Goal: Task Accomplishment & Management: Manage account settings

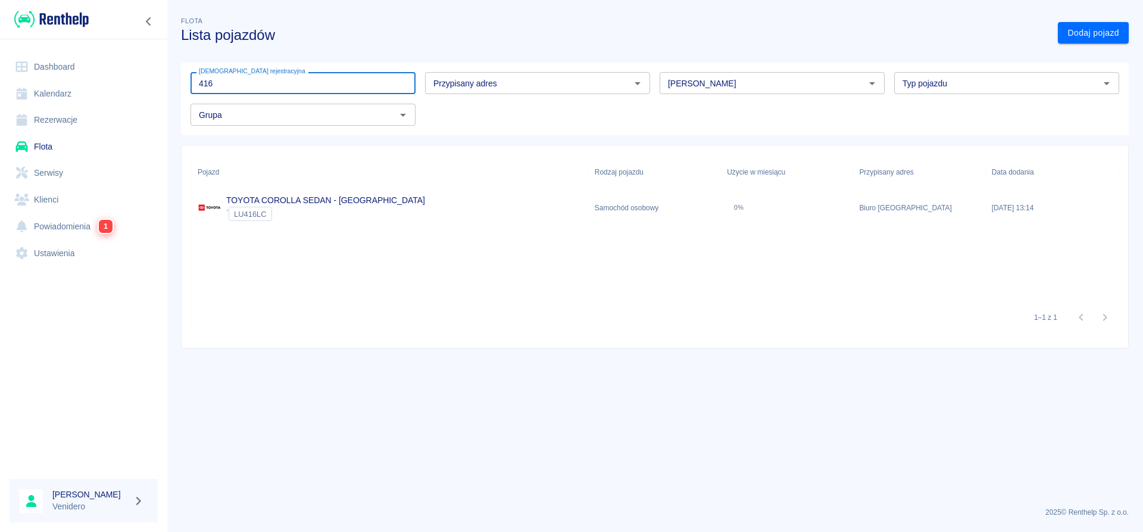
type input "416"
click at [269, 199] on link "TOYOTA COROLLA SEDAN - [GEOGRAPHIC_DATA]" at bounding box center [325, 200] width 199 height 10
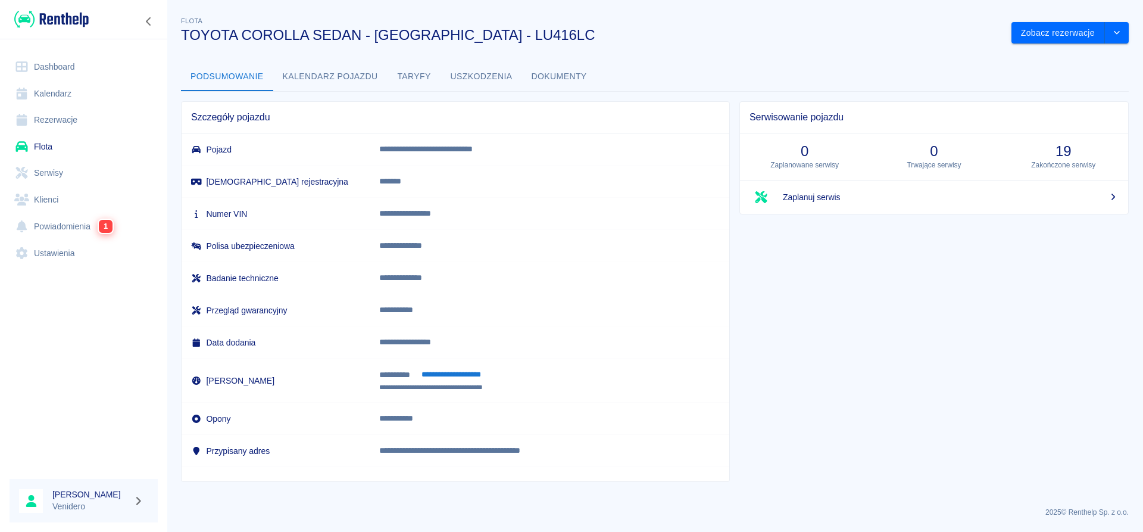
click at [577, 82] on button "Dokumenty" at bounding box center [559, 77] width 74 height 29
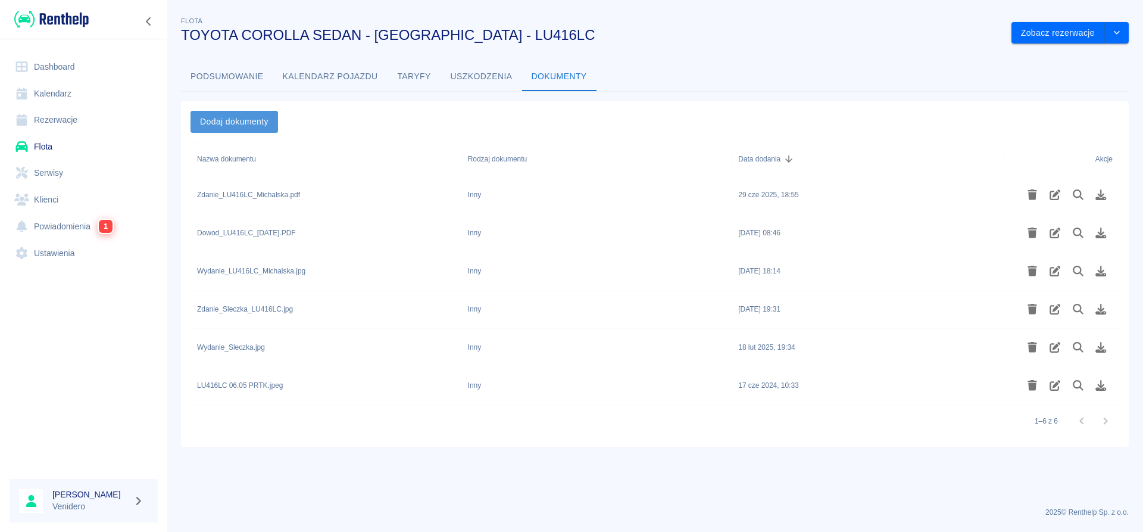
click at [240, 123] on button "Dodaj dokumenty" at bounding box center [235, 122] width 88 height 22
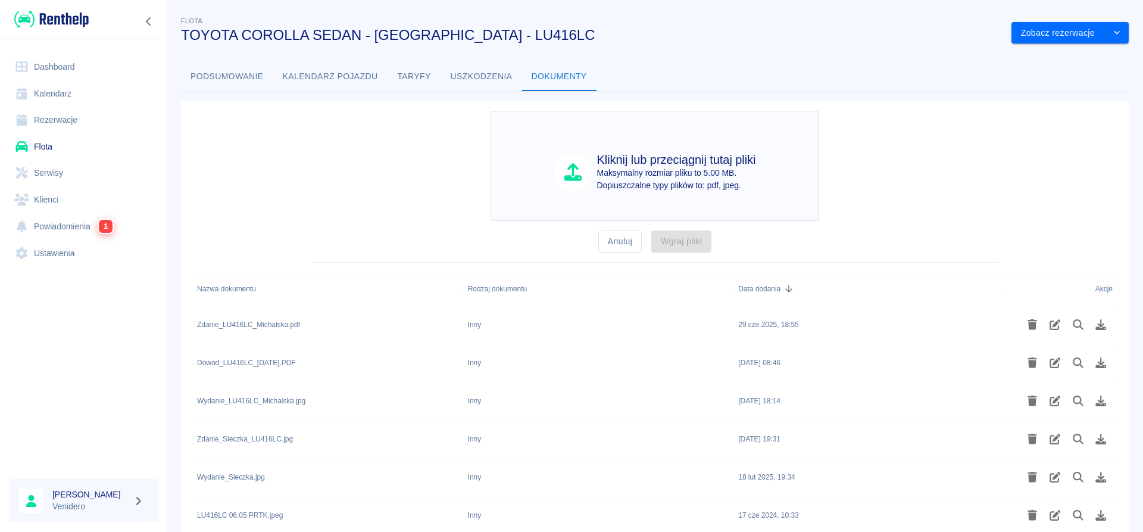
click at [670, 172] on p "Maksymalny rozmiar pliku to 5.00 MB." at bounding box center [676, 173] width 159 height 13
type input "C:\fakepath\Wydanie_LU416LC_Michalska.pdf"
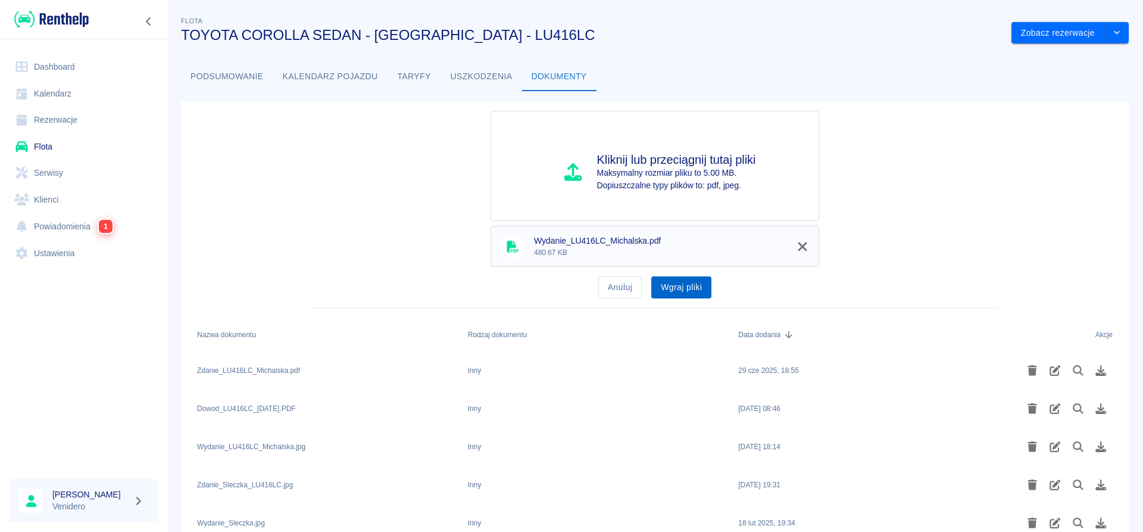
click at [672, 288] on button "Wgraj pliki" at bounding box center [681, 287] width 60 height 22
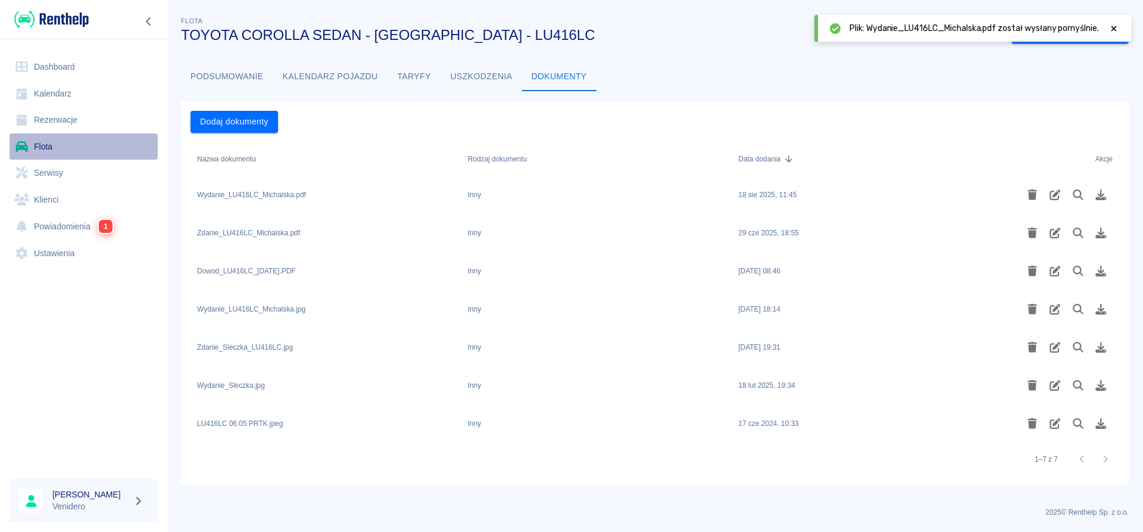
click at [48, 142] on link "Flota" at bounding box center [84, 146] width 148 height 27
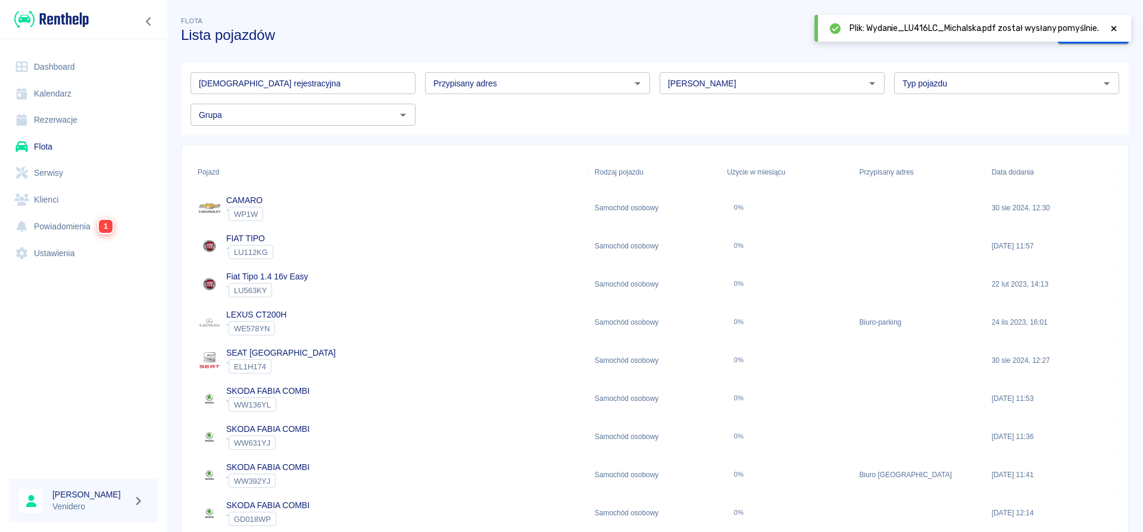
click at [230, 85] on input "[DEMOGRAPHIC_DATA] rejestracyjna" at bounding box center [303, 83] width 225 height 22
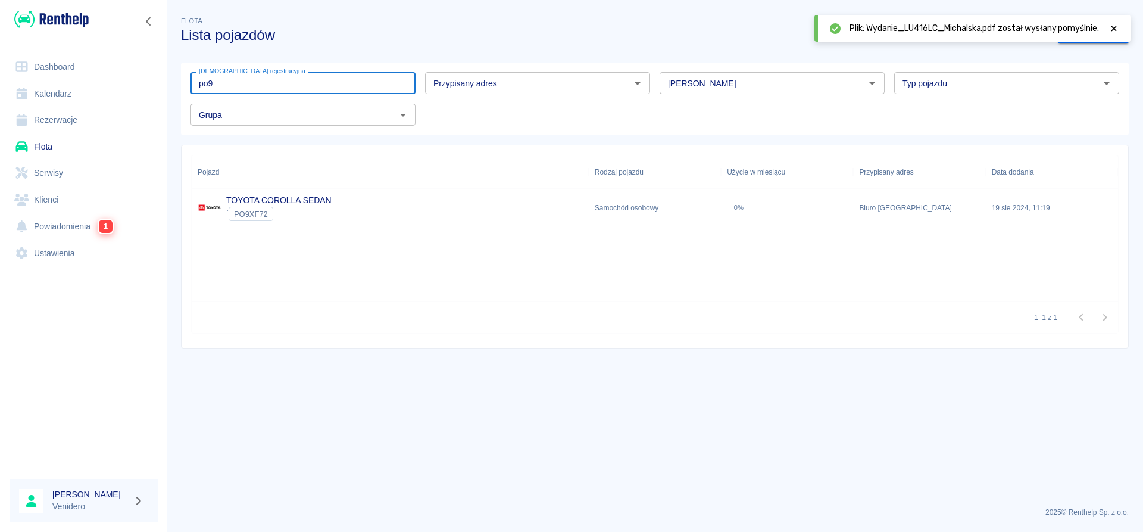
type input "po9"
click at [274, 203] on link "TOYOTA COROLLA SEDAN" at bounding box center [278, 200] width 105 height 10
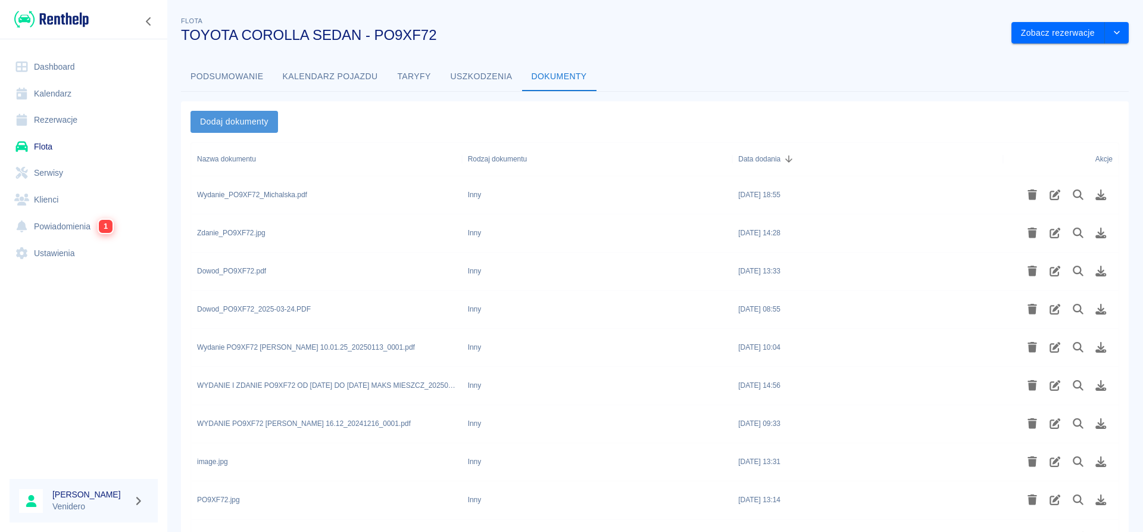
click at [270, 116] on button "Dodaj dokumenty" at bounding box center [235, 122] width 88 height 22
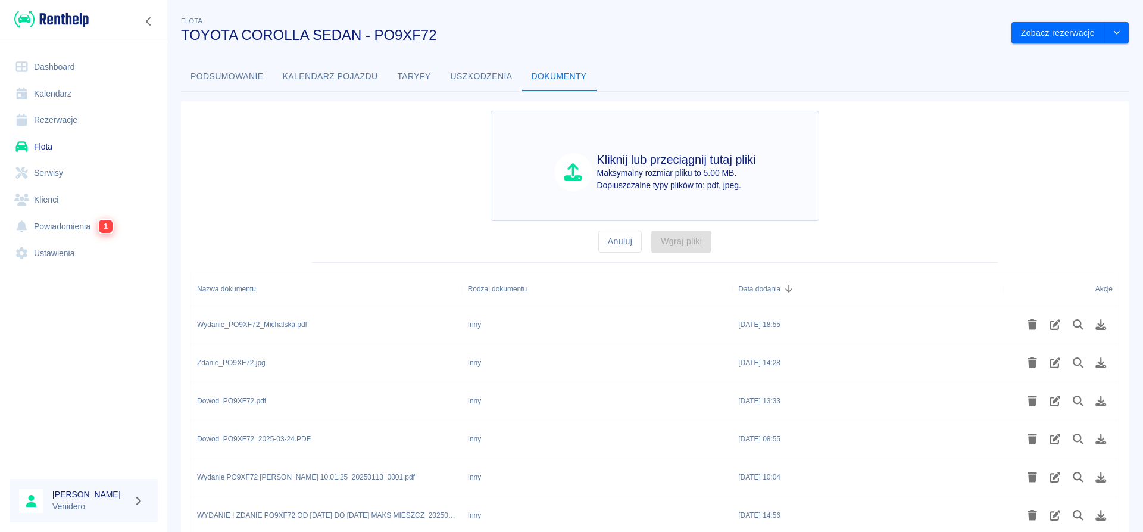
click at [644, 170] on p "Maksymalny rozmiar pliku to 5.00 MB." at bounding box center [676, 173] width 159 height 13
type input "C:\fakepath\Zdanie_PO9XF72_Michalska.pdf"
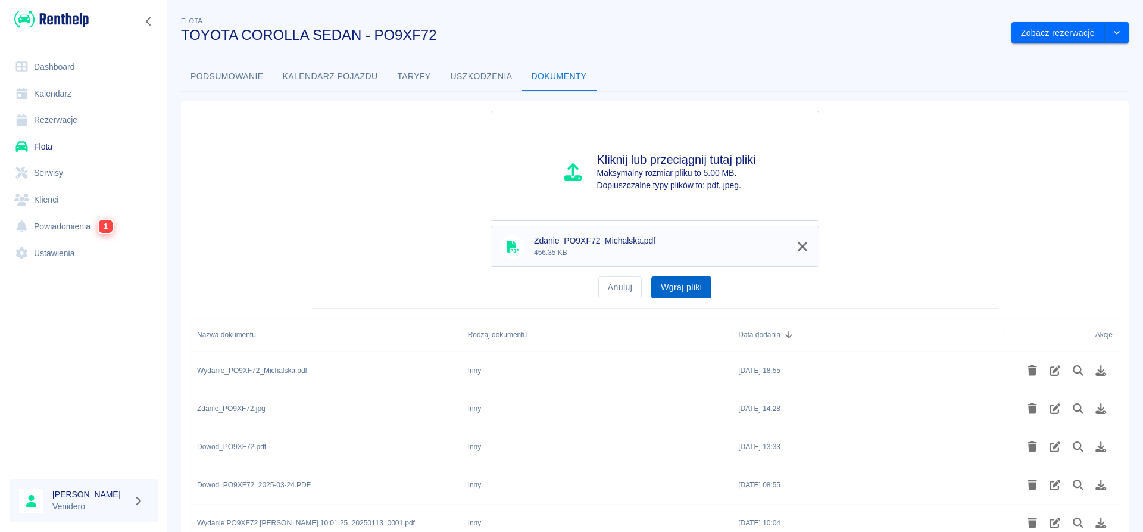
click at [698, 280] on button "Wgraj pliki" at bounding box center [681, 287] width 60 height 22
